Goal: Task Accomplishment & Management: Manage account settings

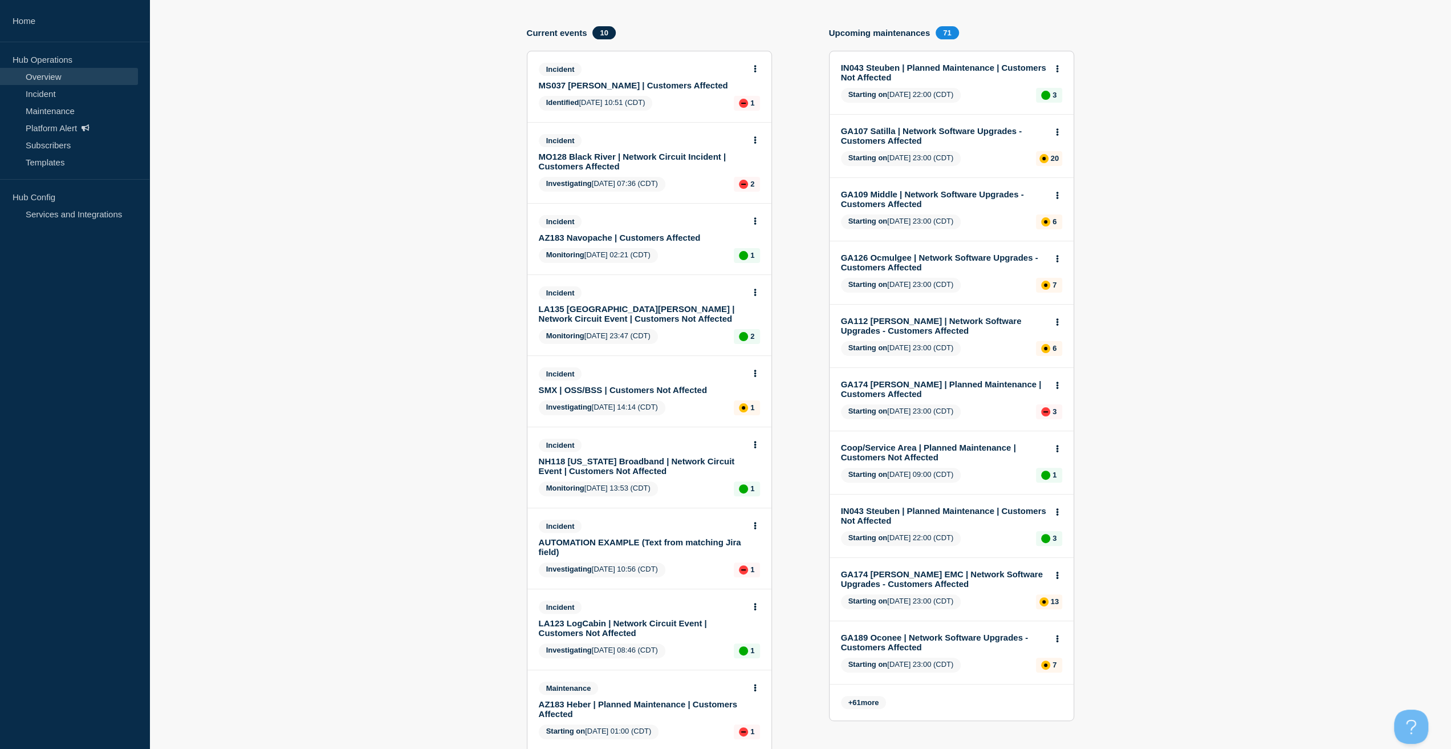
click at [607, 468] on link "NH118 [US_STATE] Broadband | Network Circuit Event | Customers Not Affected" at bounding box center [642, 465] width 206 height 19
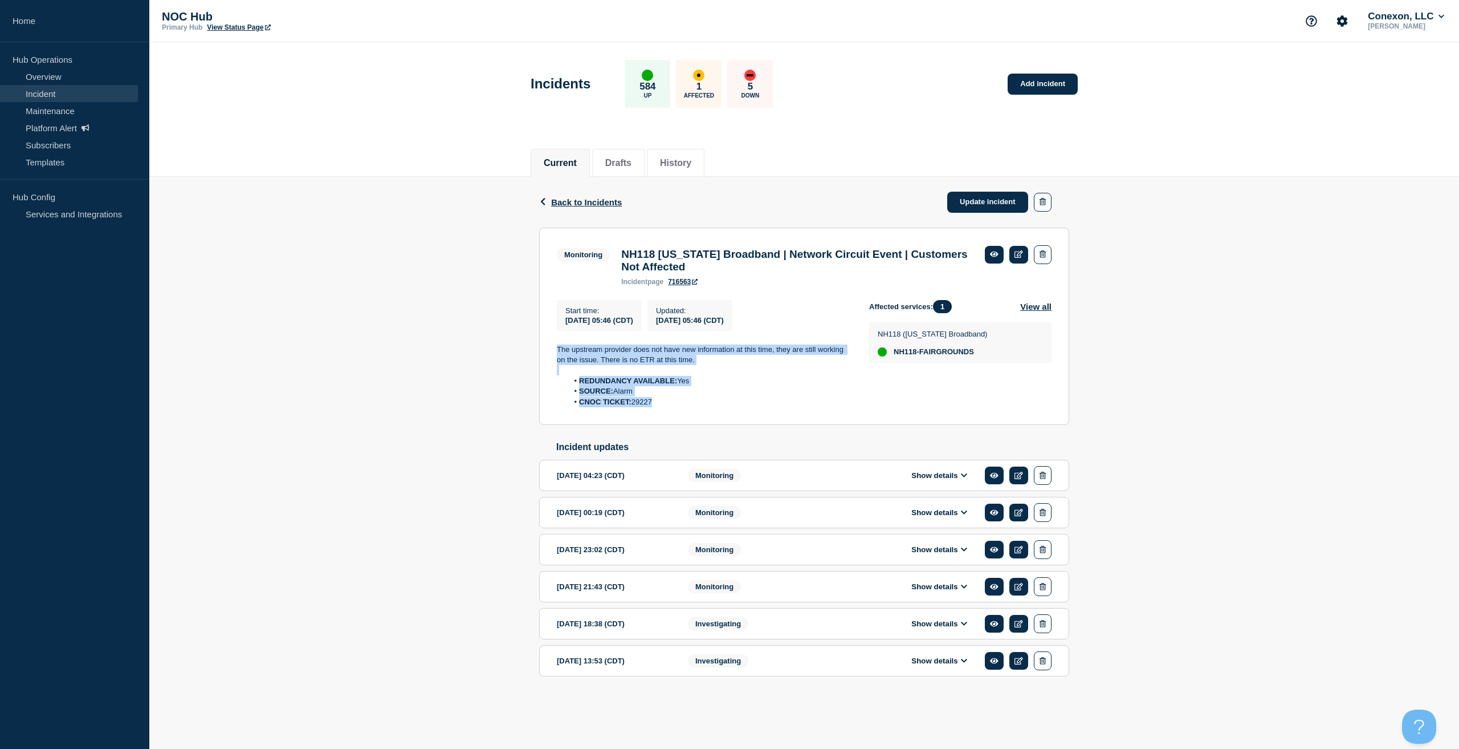
copy div "The upstream provider does not have new information at this time, they are stil…"
drag, startPoint x: 669, startPoint y: 405, endPoint x: 523, endPoint y: 342, distance: 159.1
click at [523, 342] on div "Back Back to Incidents Update incident Monitoring NH118 [US_STATE] Broadband | …" at bounding box center [804, 445] width 1310 height 536
click at [994, 196] on link "Update incident" at bounding box center [988, 202] width 81 height 21
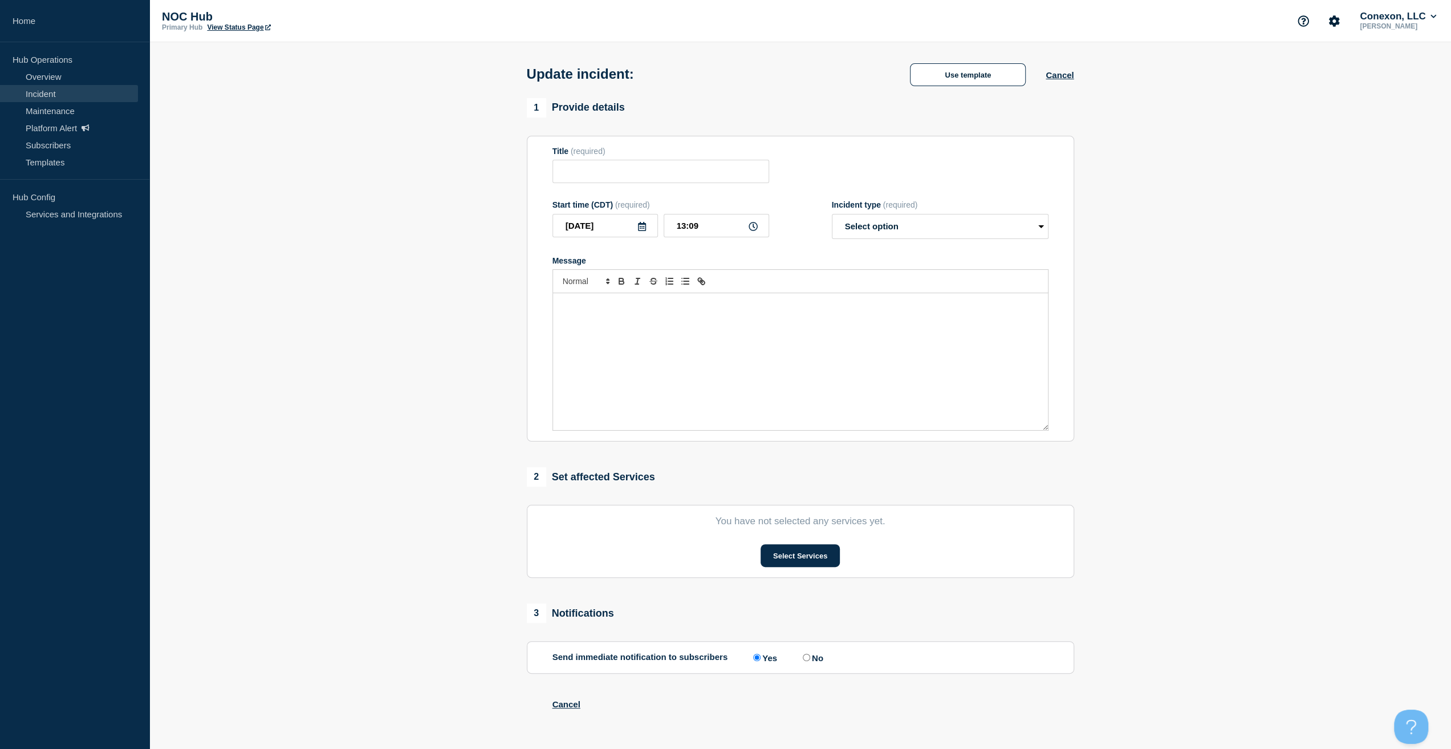
type input "NH118 [US_STATE] Broadband | Network Circuit Event | Customers Not Affected"
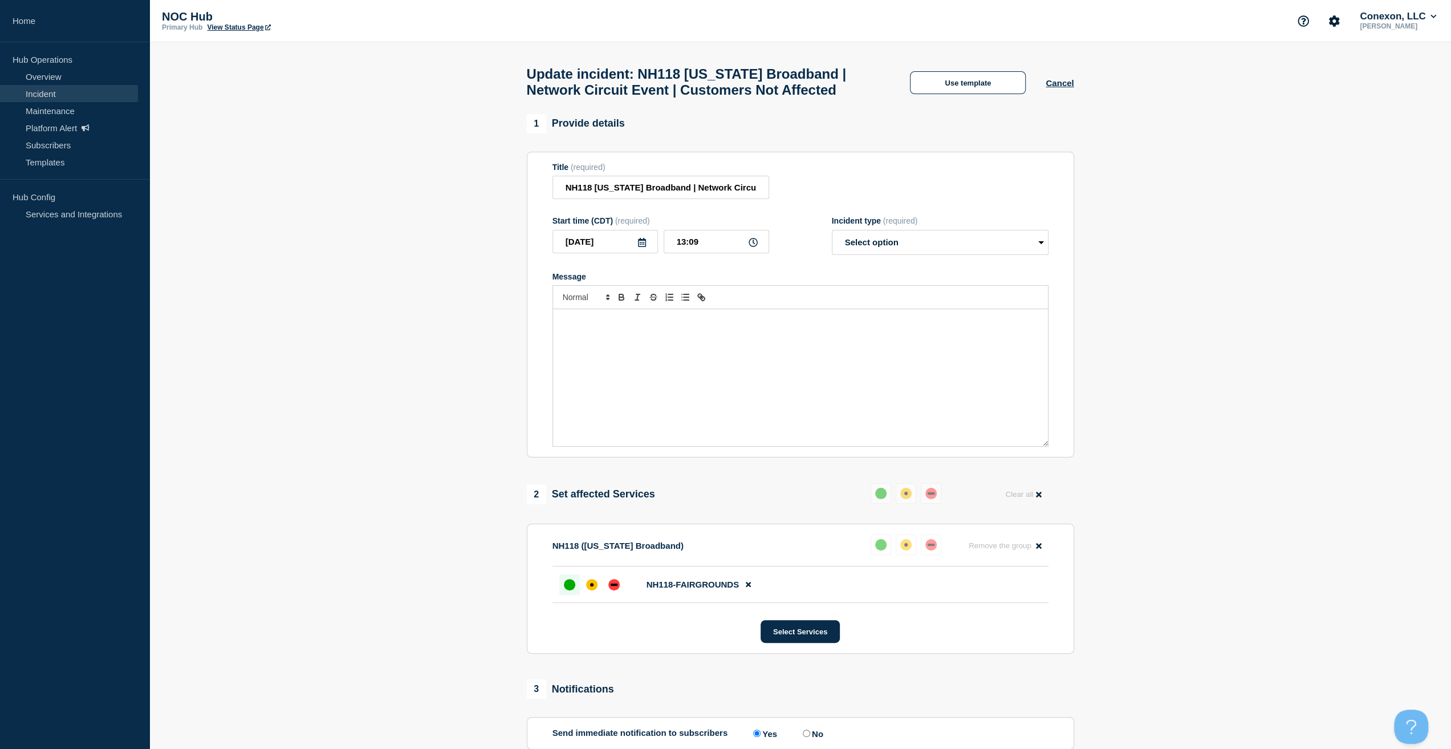
click at [779, 309] on div at bounding box center [800, 297] width 496 height 24
click at [784, 354] on div "Message" at bounding box center [800, 377] width 495 height 137
click at [896, 255] on select "Select option Investigating Identified Monitoring Resolved" at bounding box center [940, 242] width 217 height 25
select select "resolved"
click at [832, 255] on select "Select option Investigating Identified Monitoring Resolved" at bounding box center [940, 242] width 217 height 25
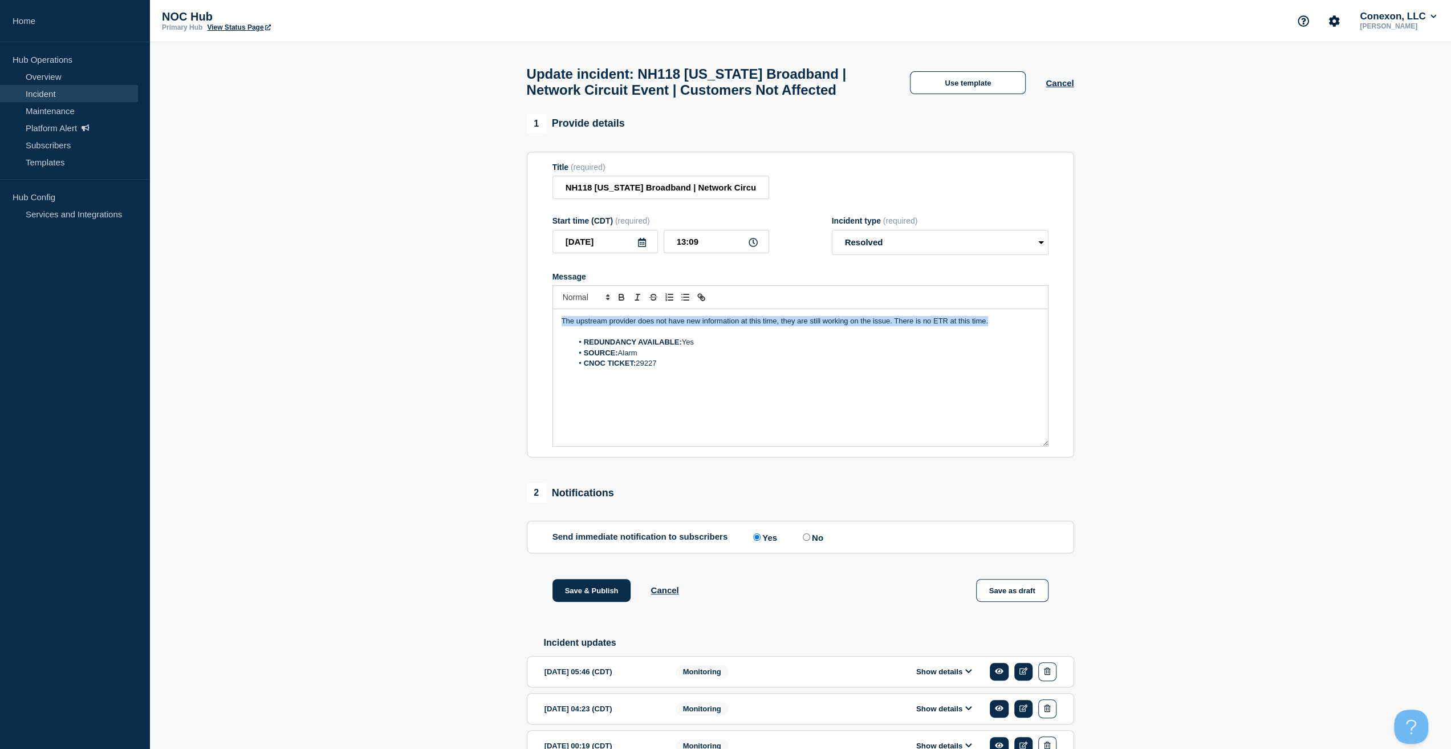
drag, startPoint x: 734, startPoint y: 336, endPoint x: 498, endPoint y: 322, distance: 236.4
click at [498, 322] on section "1 Provide details Title (required) NH118 [US_STATE] Broadband | Network Circuit…" at bounding box center [800, 529] width 1302 height 831
click at [580, 601] on button "Save & Publish" at bounding box center [591, 590] width 79 height 23
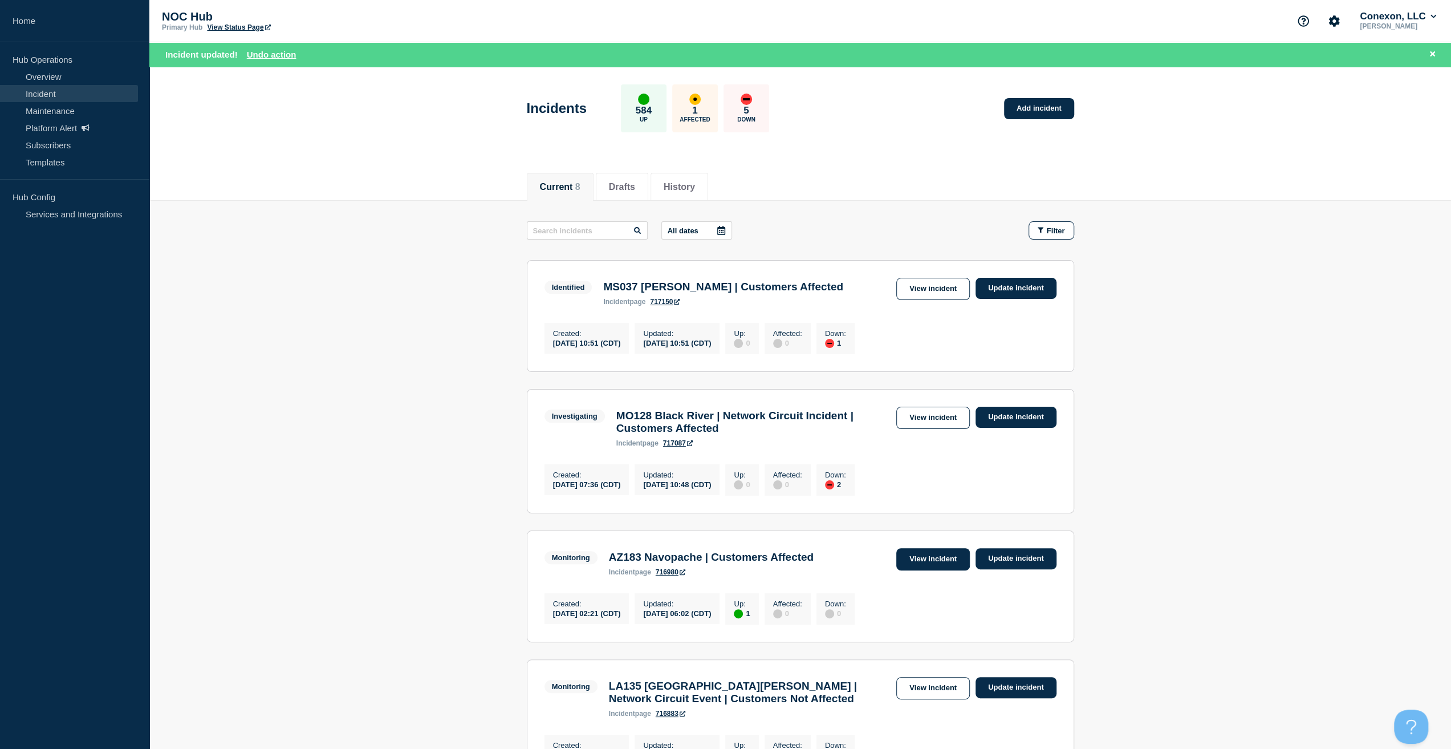
click at [949, 568] on link "View incident" at bounding box center [933, 559] width 74 height 22
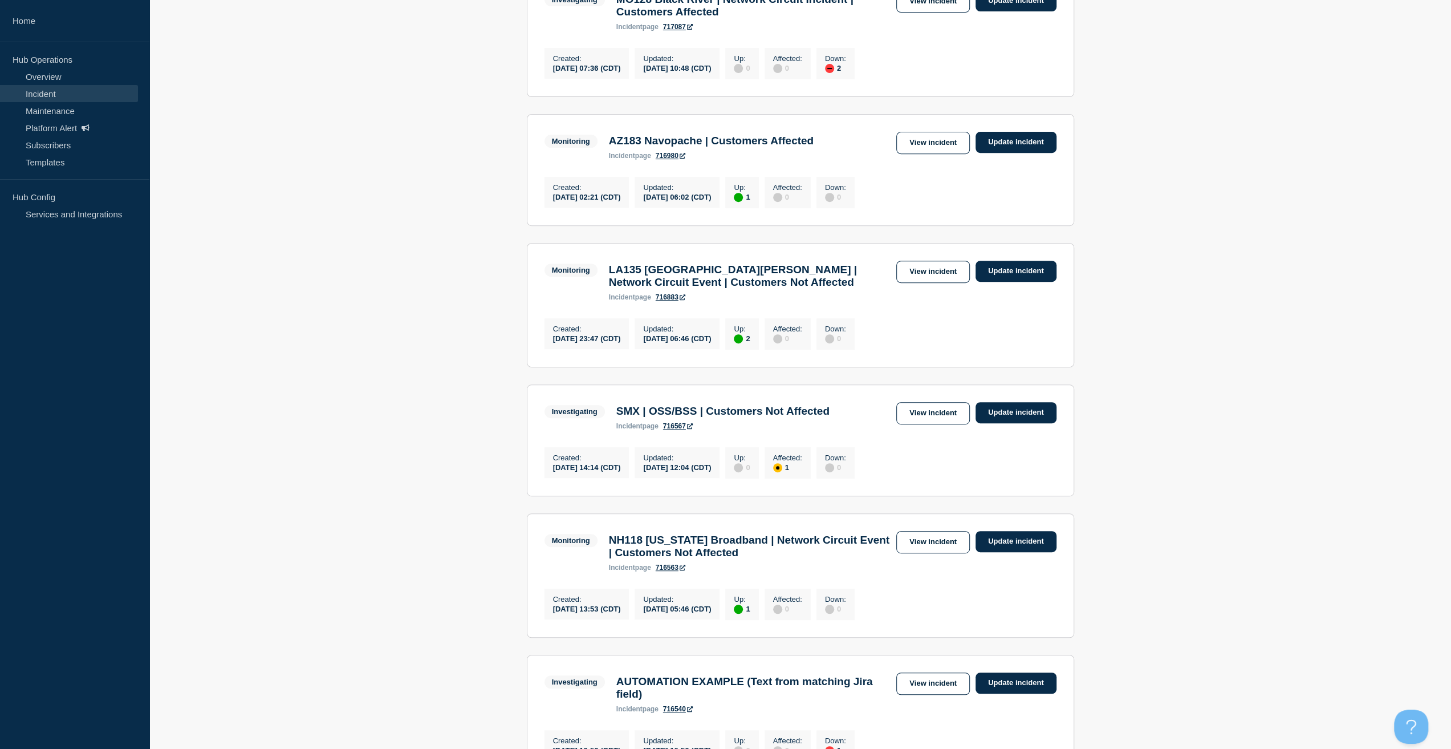
scroll to position [399, 0]
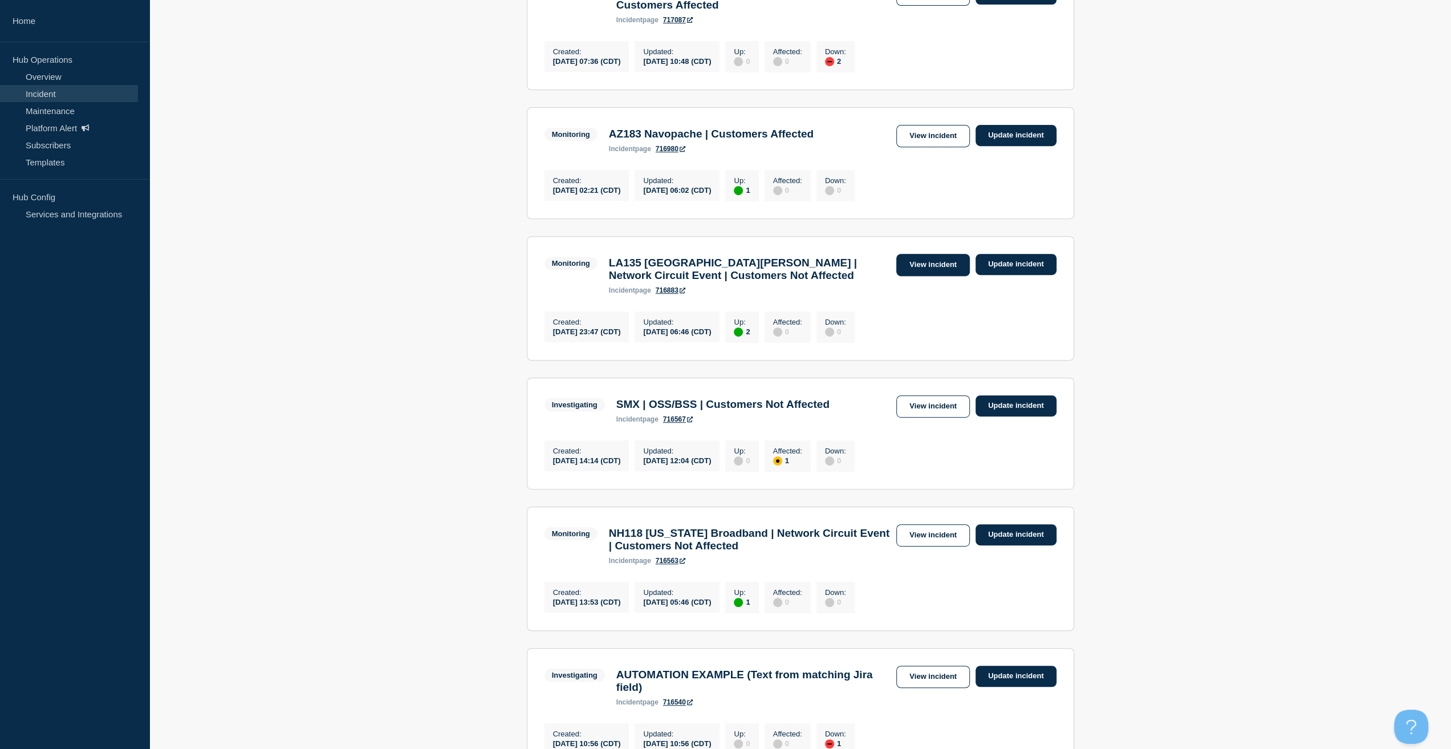
click at [950, 273] on link "View incident" at bounding box center [933, 265] width 74 height 22
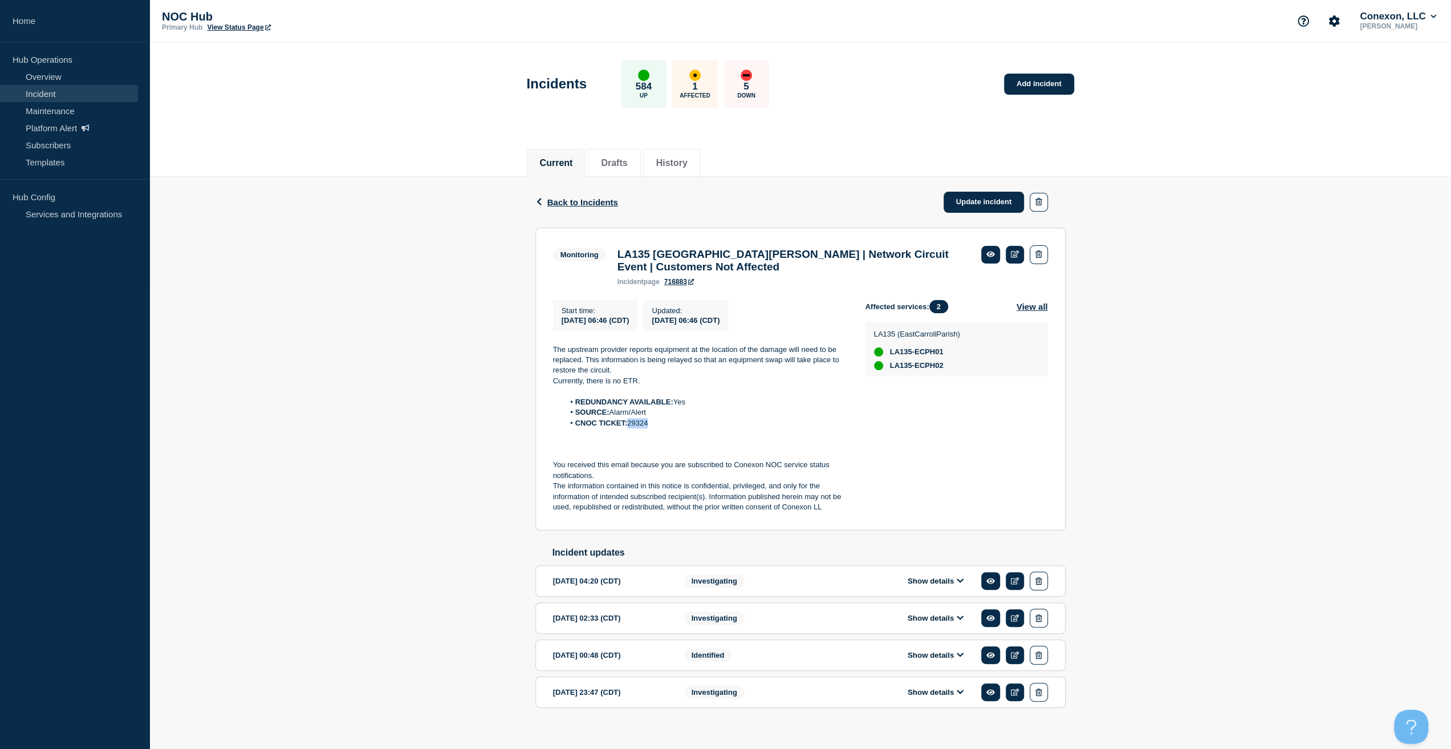
drag, startPoint x: 650, startPoint y: 430, endPoint x: 627, endPoint y: 430, distance: 22.8
click at [627, 428] on li "CNOC TICKET: 29324" at bounding box center [705, 423] width 283 height 10
copy li "29324"
drag, startPoint x: 696, startPoint y: 151, endPoint x: 707, endPoint y: 142, distance: 14.3
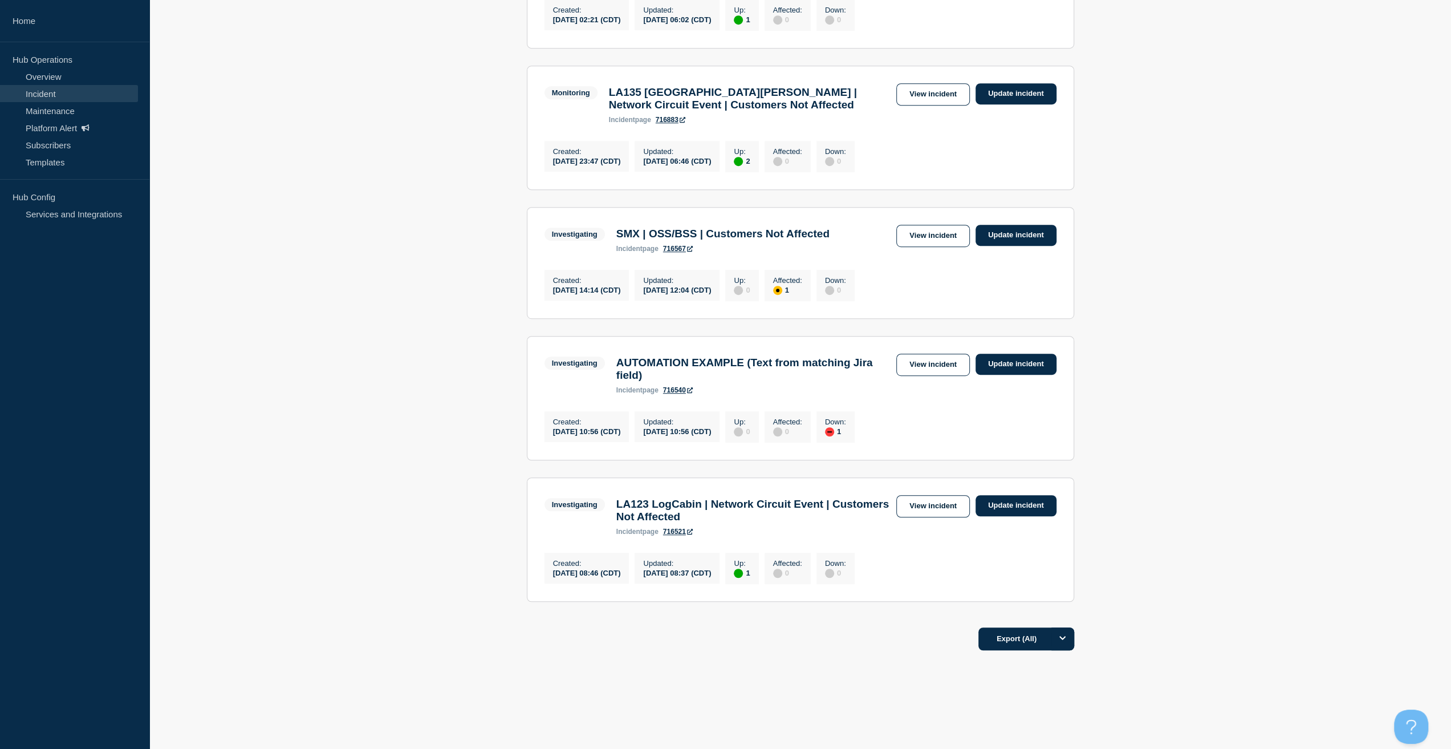
scroll to position [570, 0]
